Goal: Download file/media

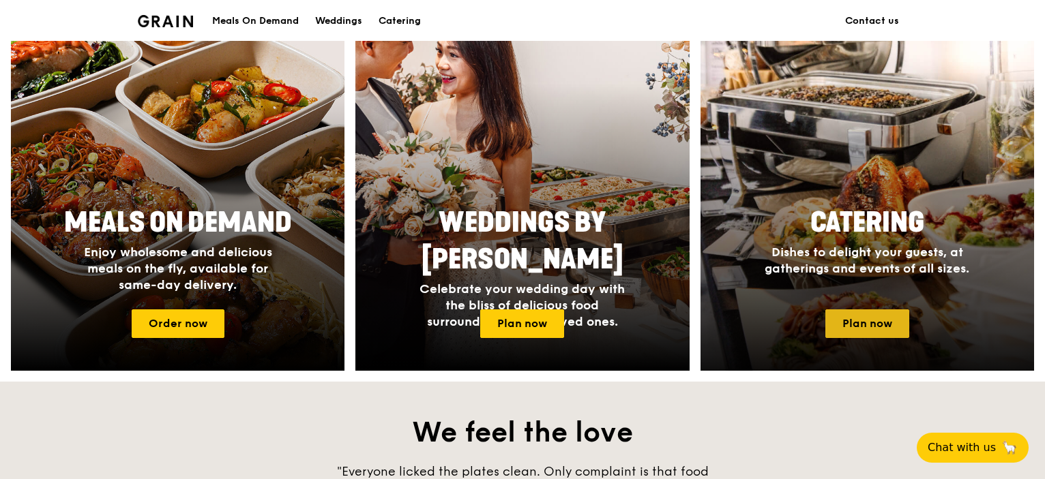
click at [848, 318] on link "Plan now" at bounding box center [867, 324] width 84 height 29
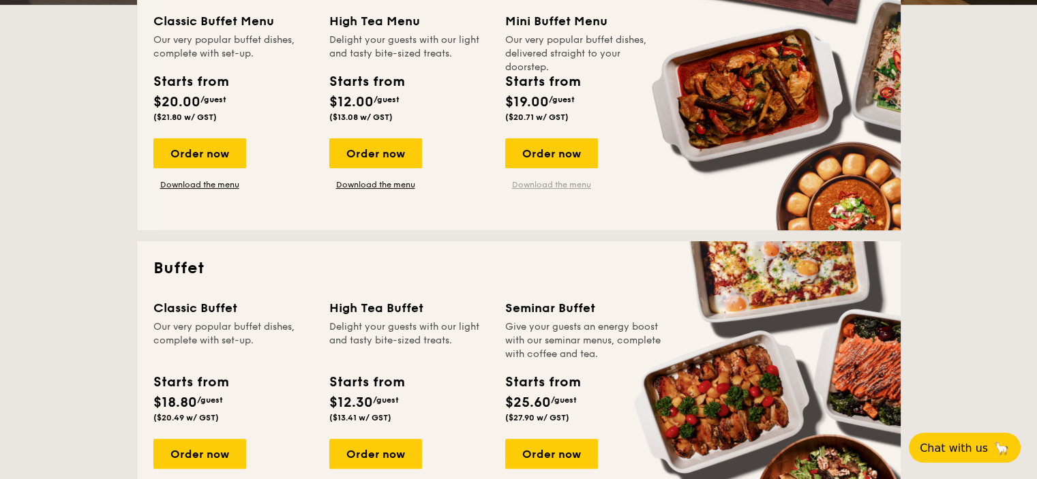
scroll to position [546, 0]
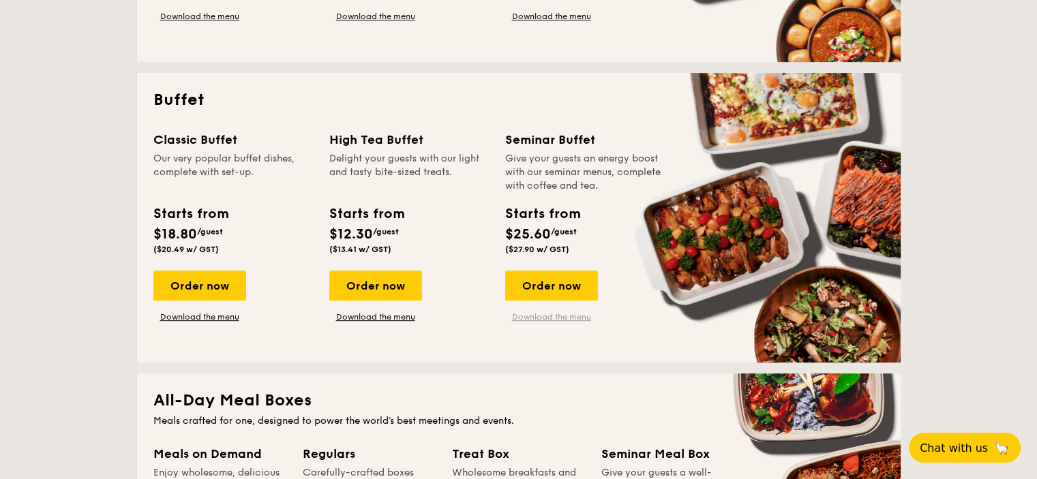
click at [532, 312] on link "Download the menu" at bounding box center [551, 317] width 93 height 11
click at [222, 321] on link "Download the menu" at bounding box center [199, 317] width 93 height 11
